Goal: Information Seeking & Learning: Check status

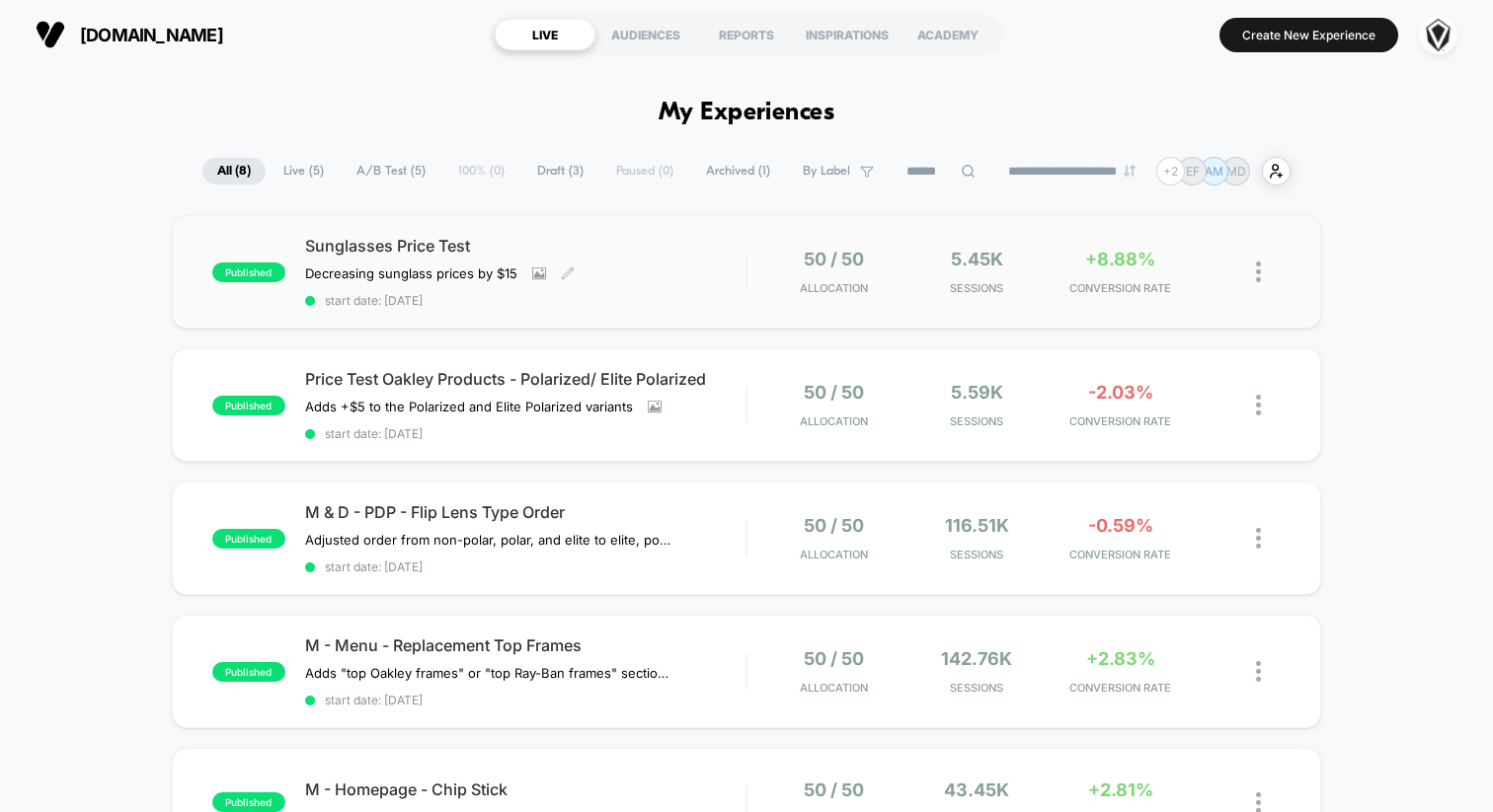
click at [614, 274] on div "Sunglasses Price Test Decreasing sunglass prices by $15﻿ Click to view images C…" at bounding box center [525, 271] width 440 height 72
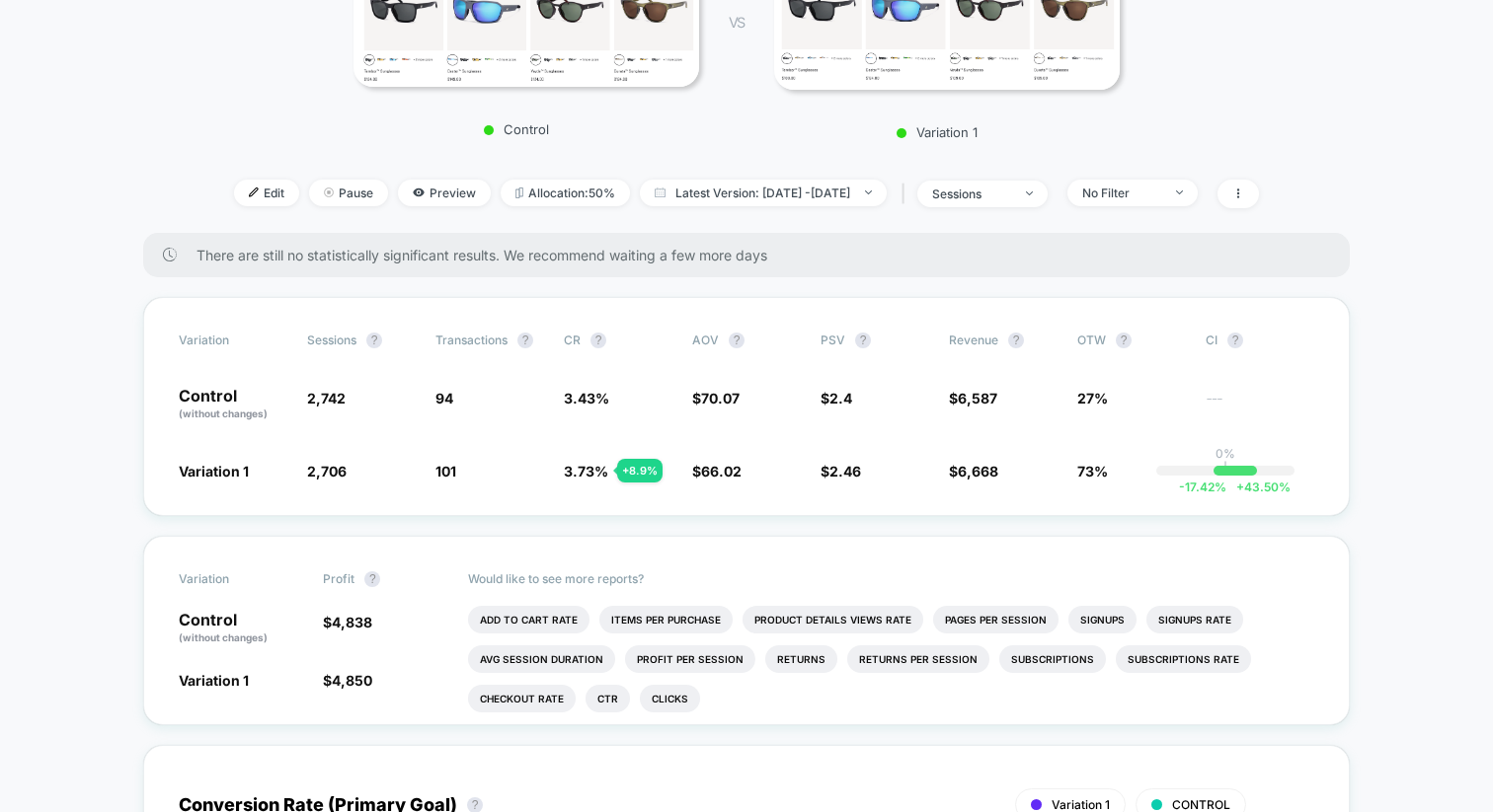
scroll to position [337, 0]
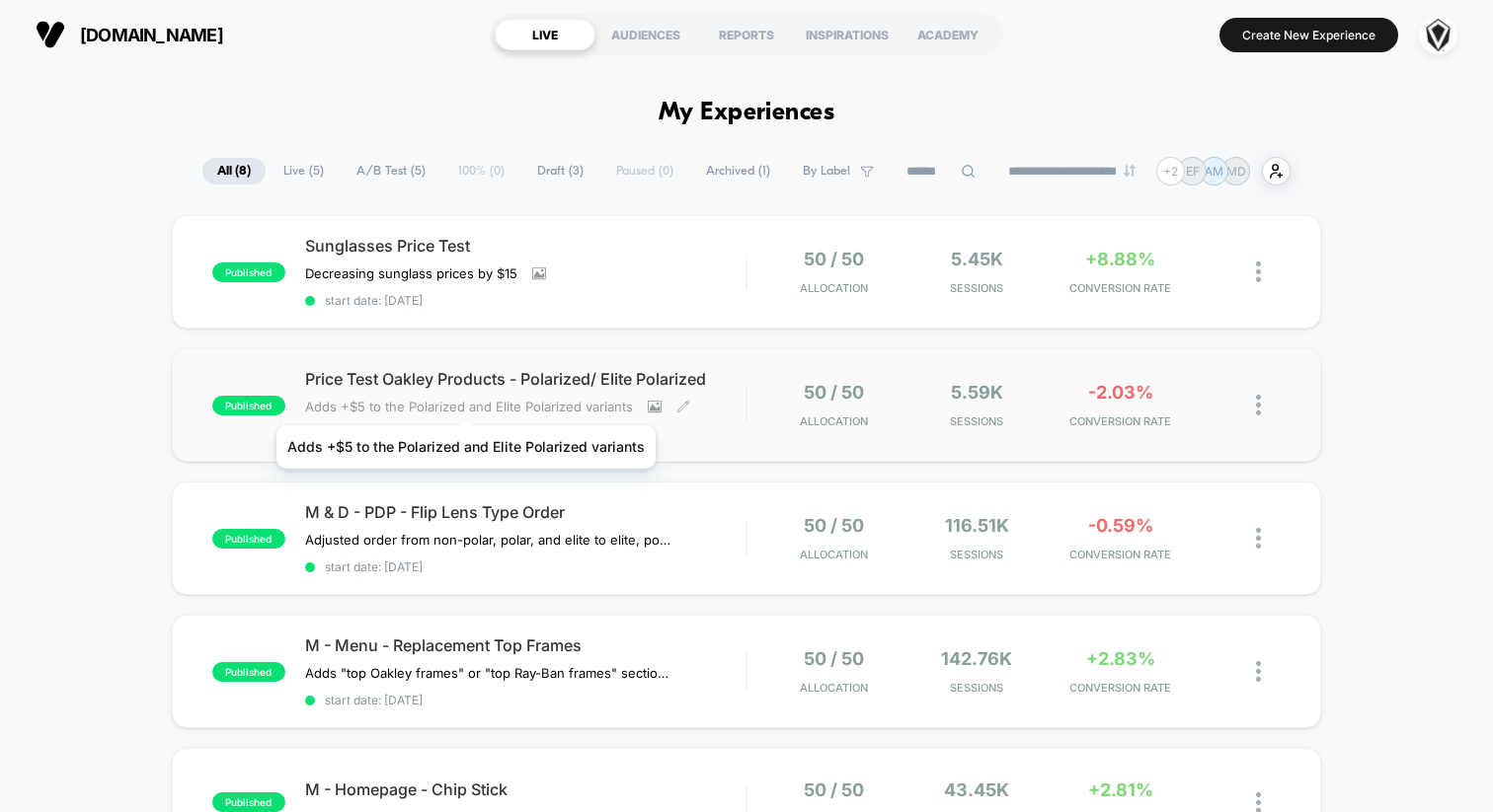
click at [464, 401] on span "Adds +$5 to the Polarized and Elite Polarized variants﻿" at bounding box center [469, 407] width 327 height 16
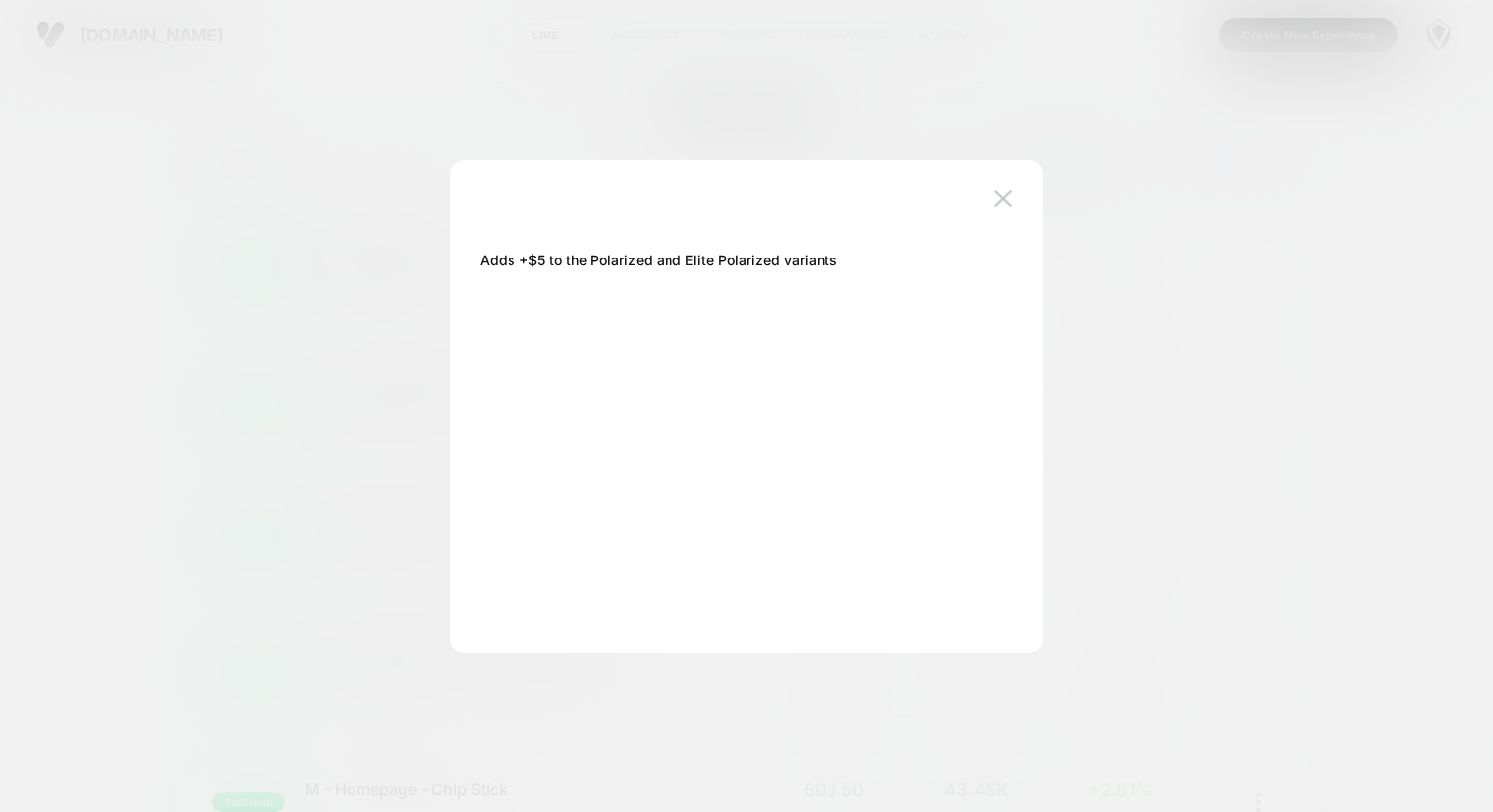
click at [344, 377] on div at bounding box center [746, 406] width 1493 height 812
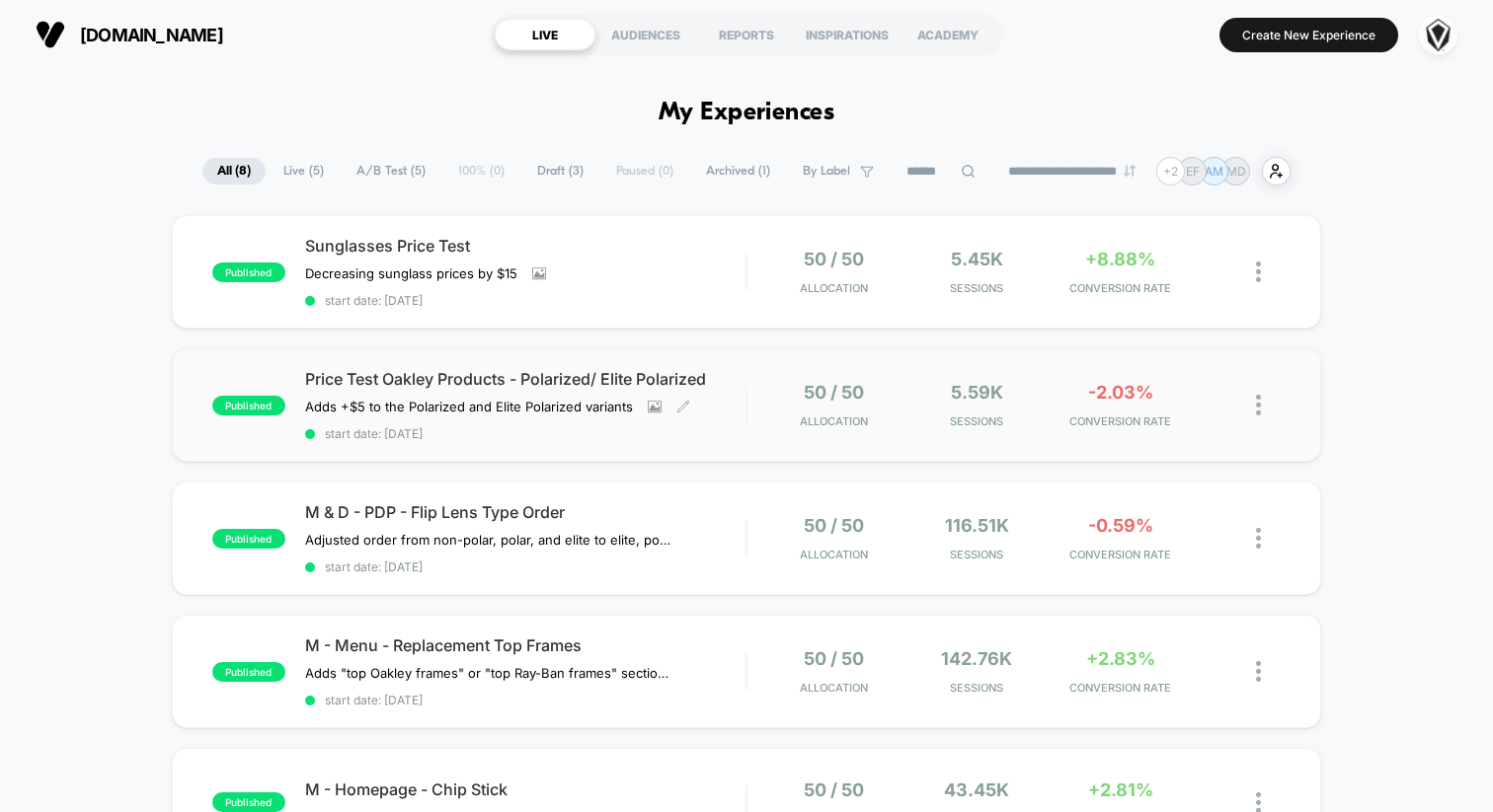
click at [343, 380] on span "Price Test Oakley Products - Polarized/ Elite Polarized" at bounding box center [525, 379] width 440 height 20
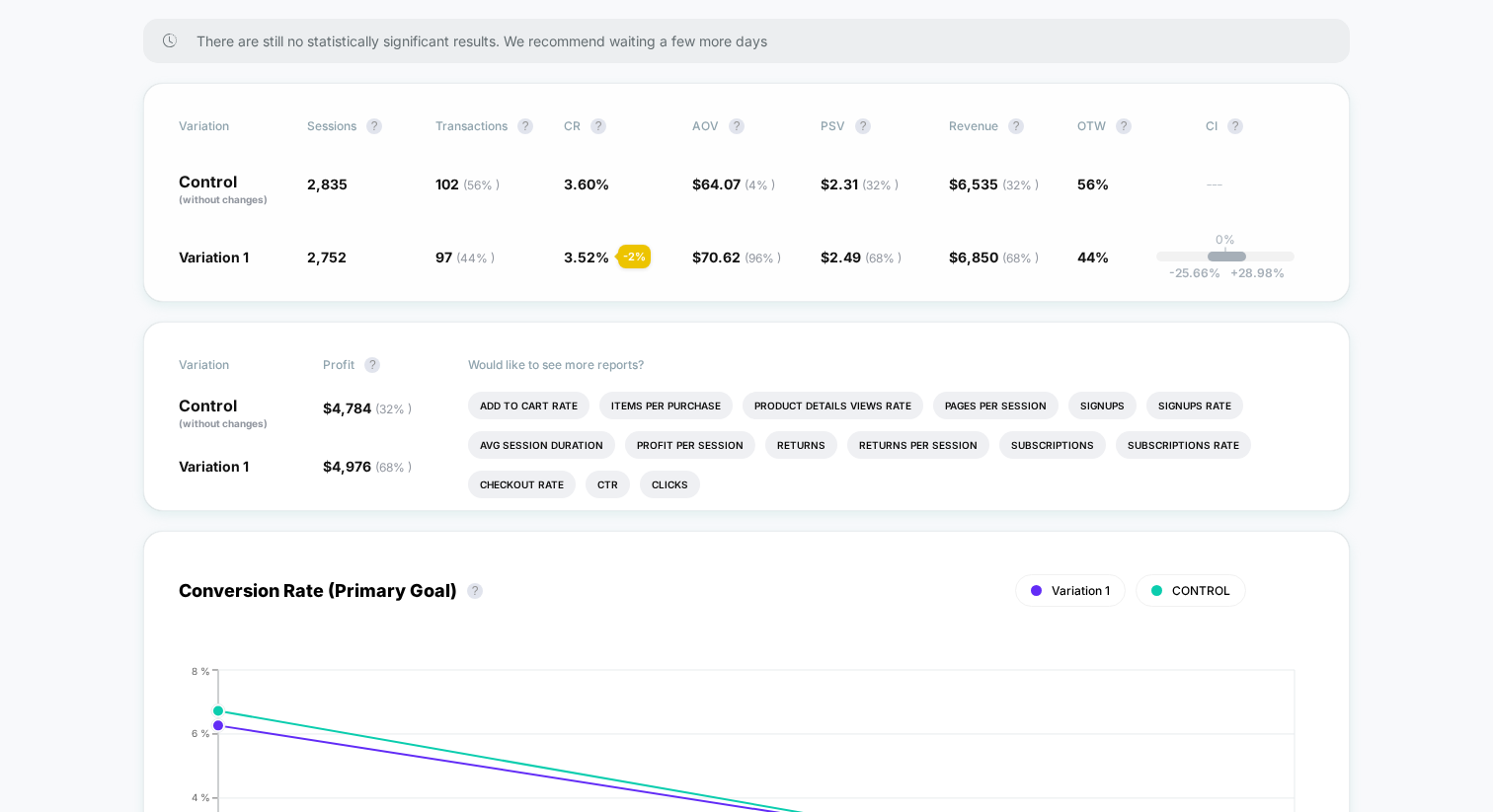
scroll to position [437, 0]
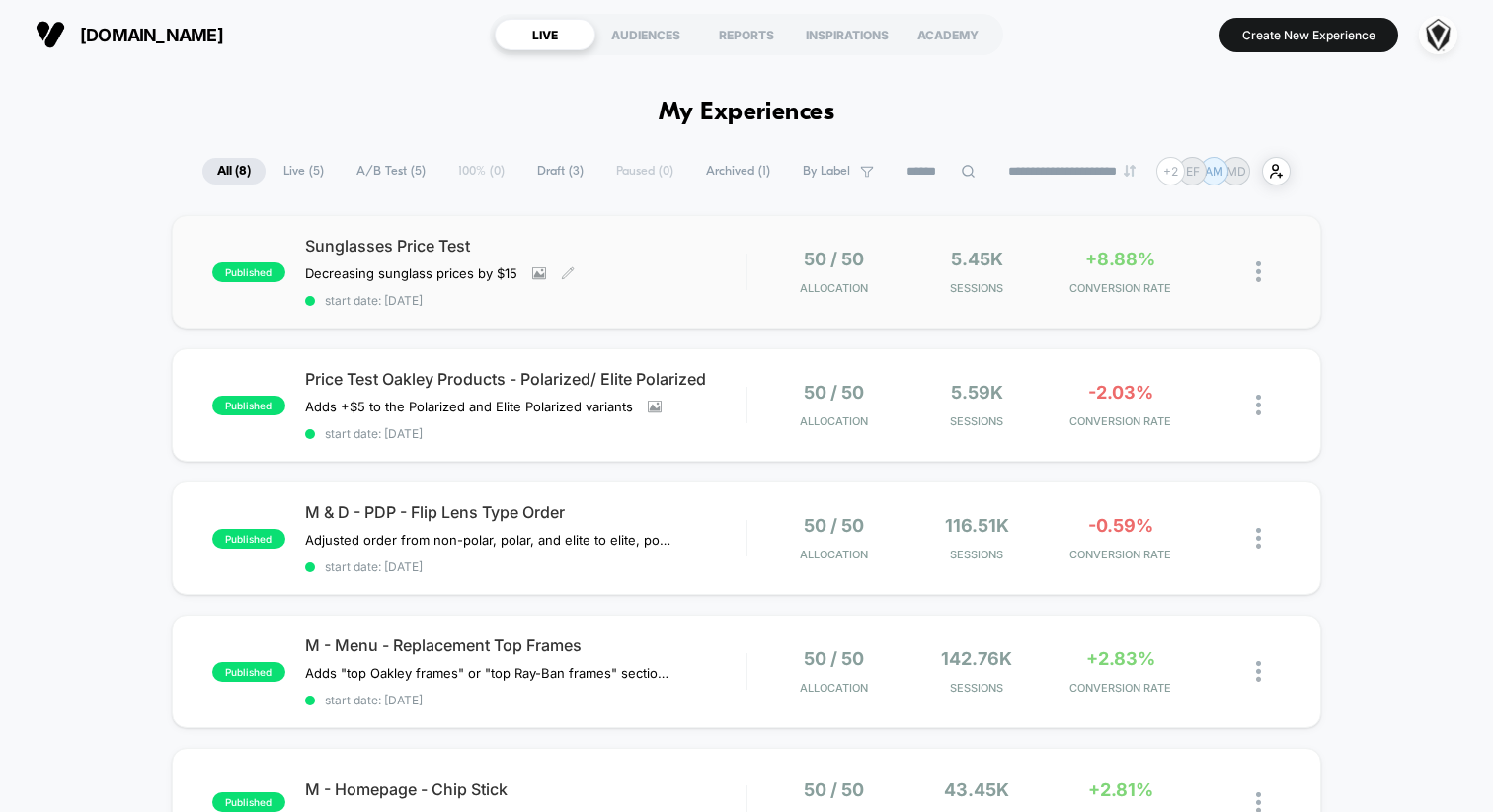
click at [658, 265] on div "Sunglasses Price Test Decreasing sunglass prices by $15﻿ Click to view images C…" at bounding box center [525, 271] width 440 height 72
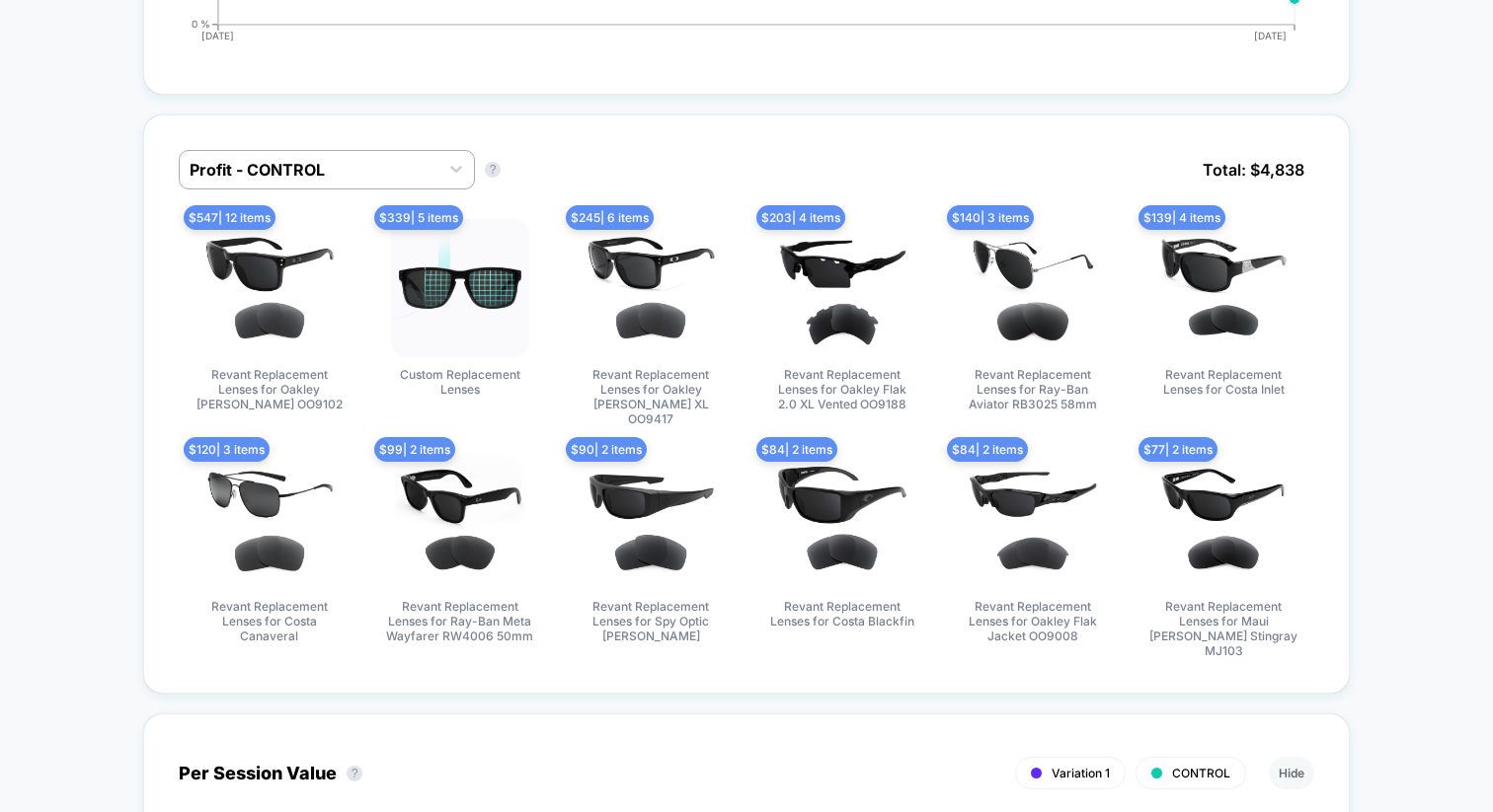
scroll to position [1454, 0]
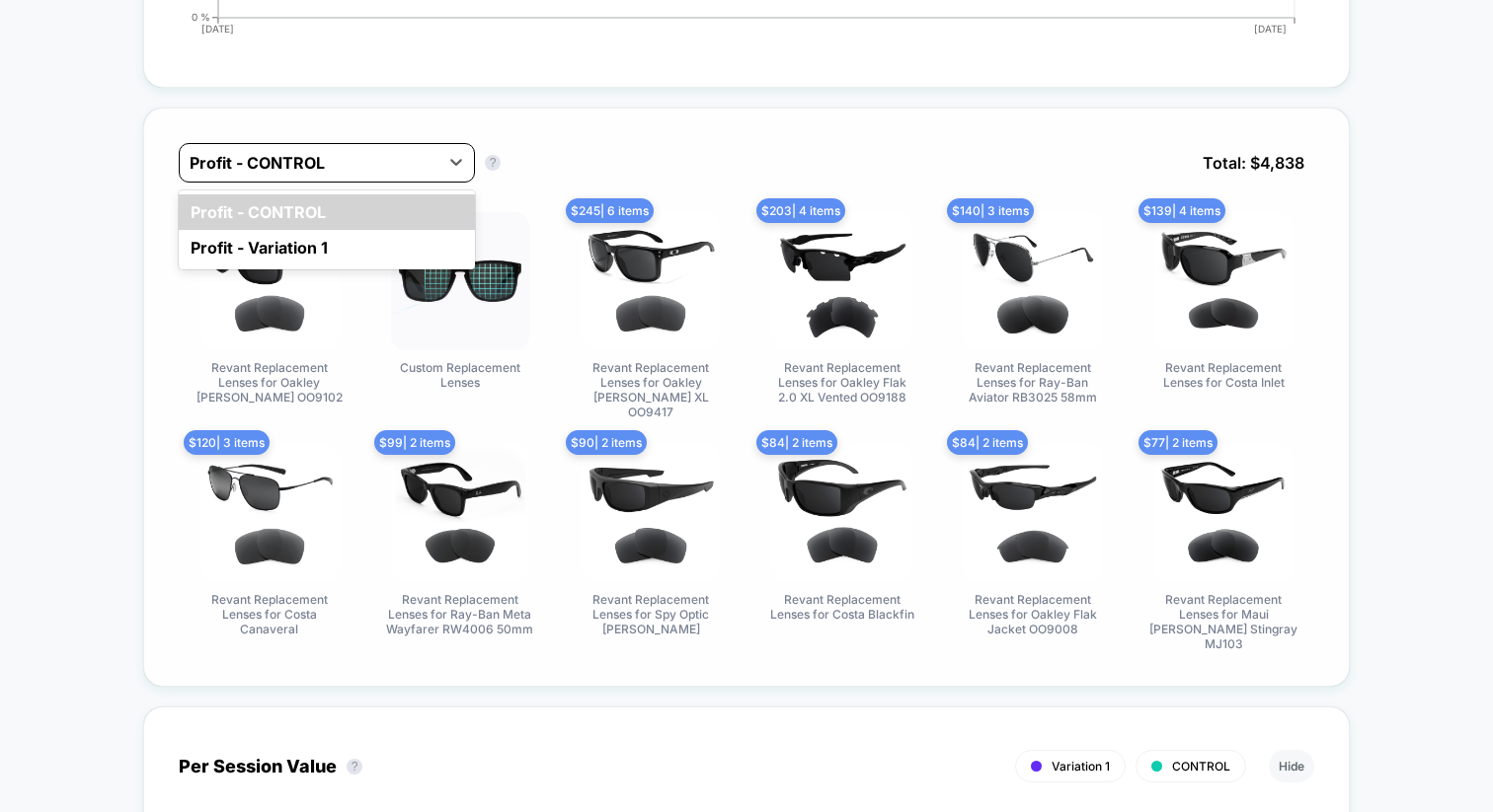
click at [425, 172] on div at bounding box center [308, 163] width 239 height 24
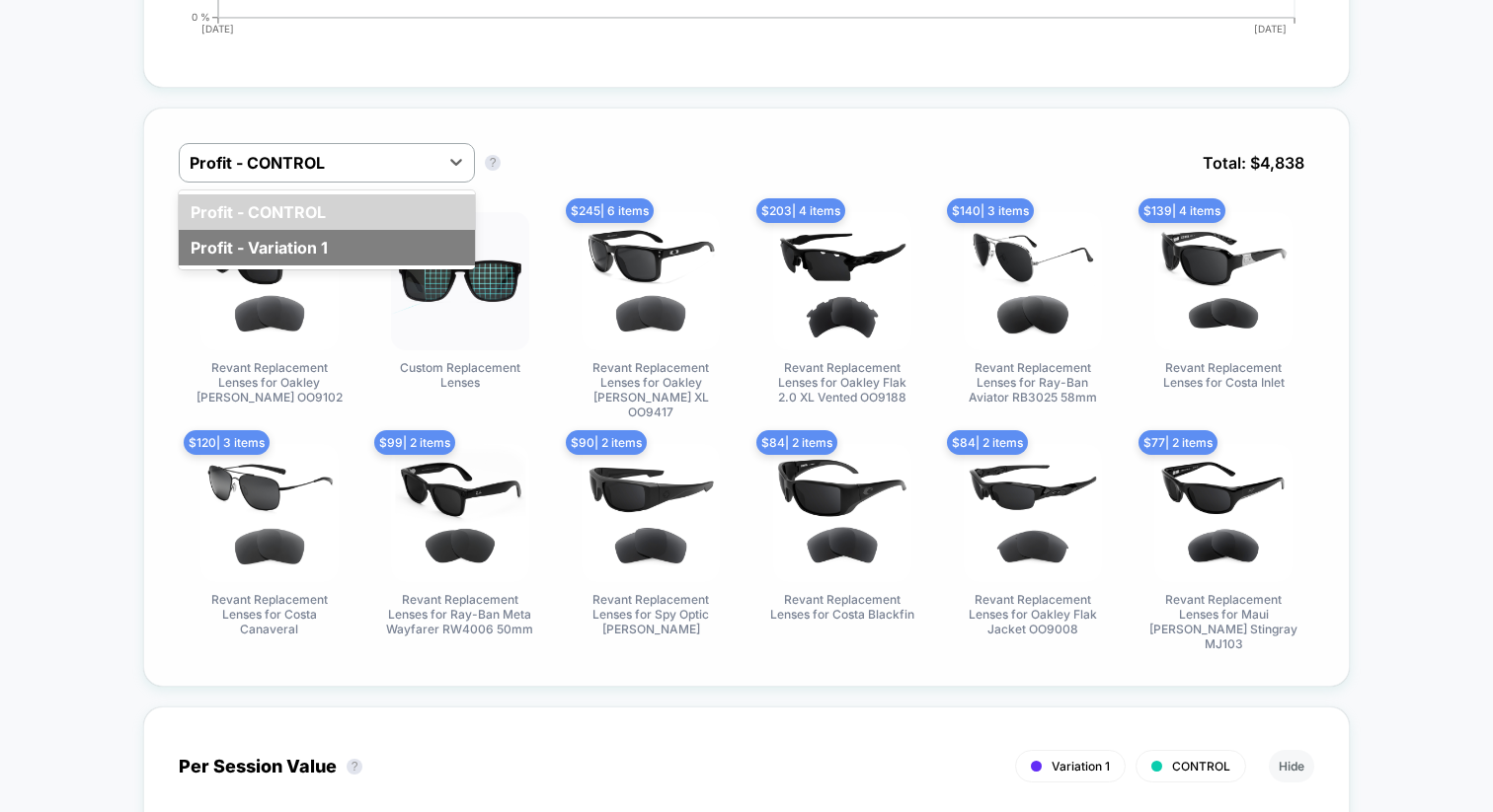
click at [390, 241] on div "Profit - Variation 1" at bounding box center [326, 247] width 296 height 36
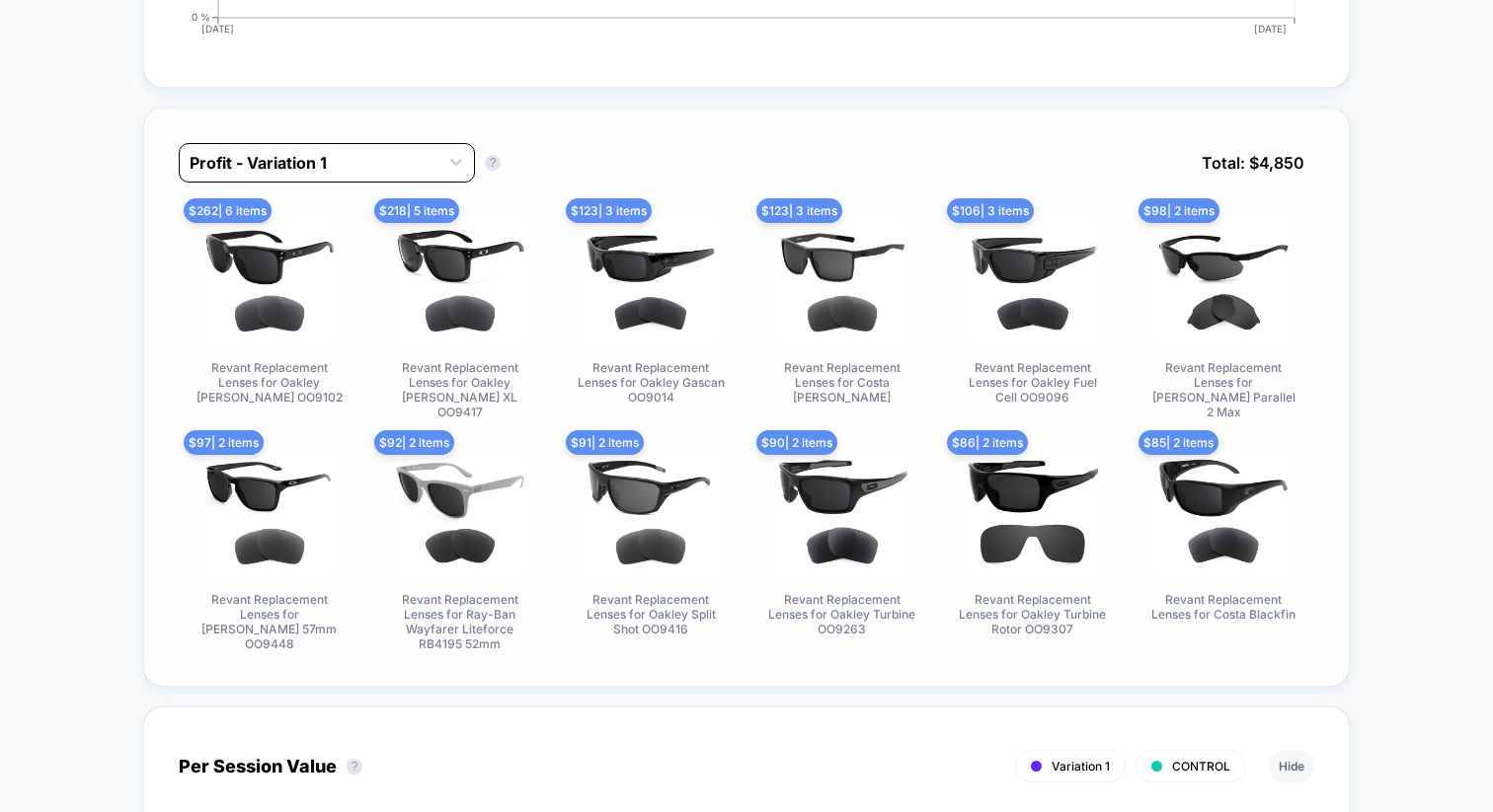
click at [389, 151] on div at bounding box center [308, 163] width 239 height 24
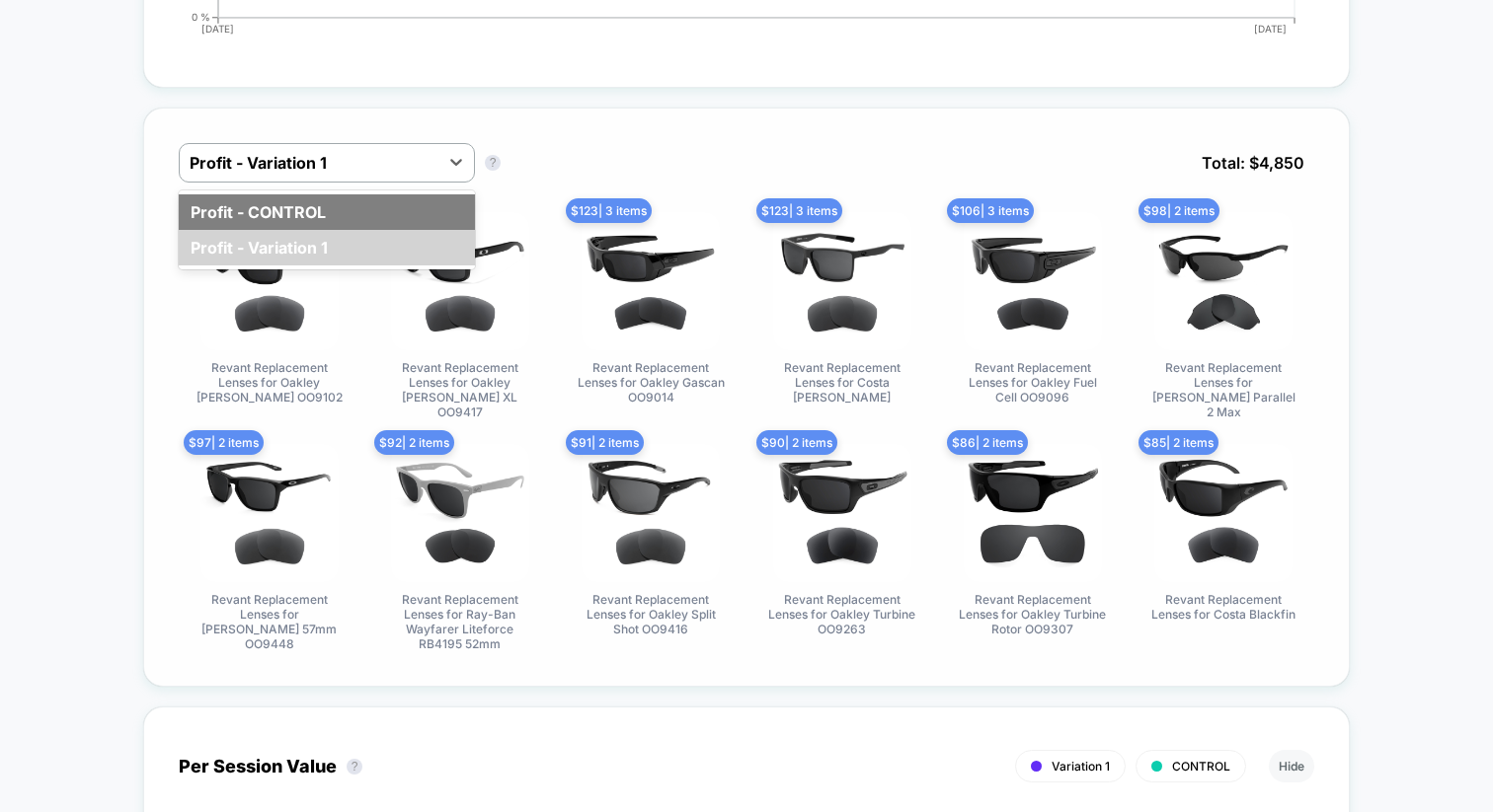
click at [347, 216] on div "Profit - CONTROL" at bounding box center [326, 212] width 296 height 36
